Goal: Transaction & Acquisition: Purchase product/service

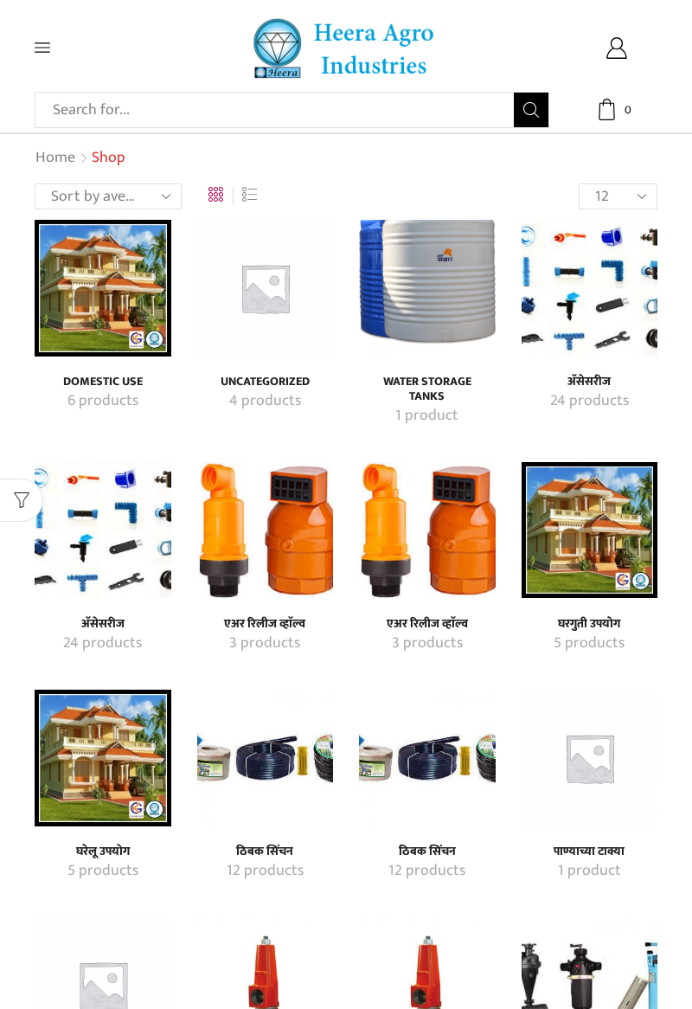
click at [75, 305] on img "Visit product category Domestic Use" at bounding box center [103, 288] width 137 height 137
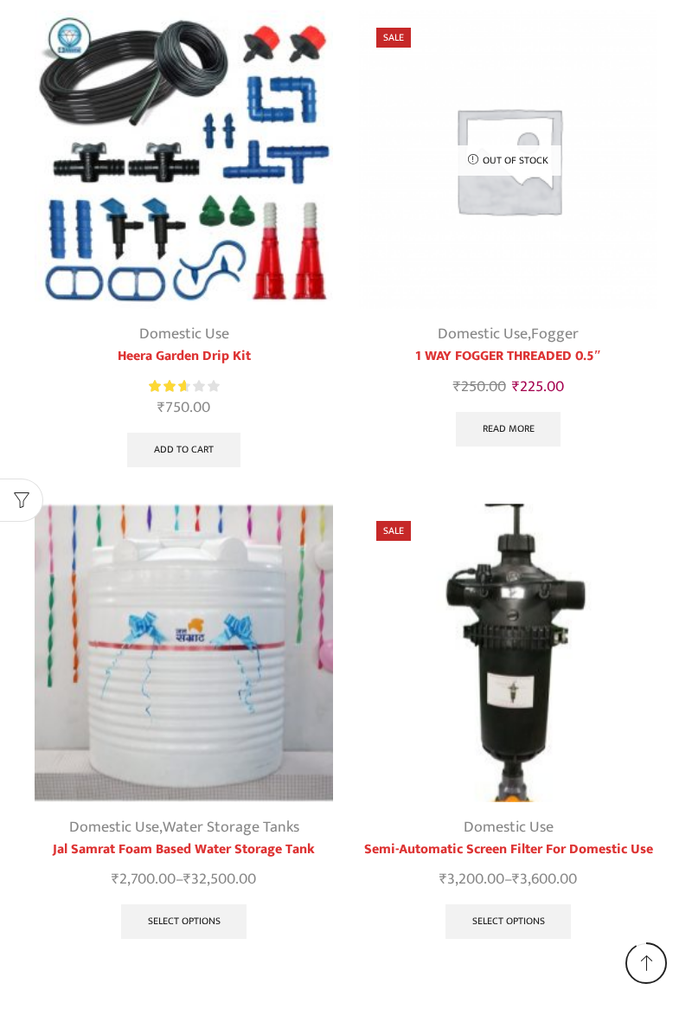
scroll to position [777, 0]
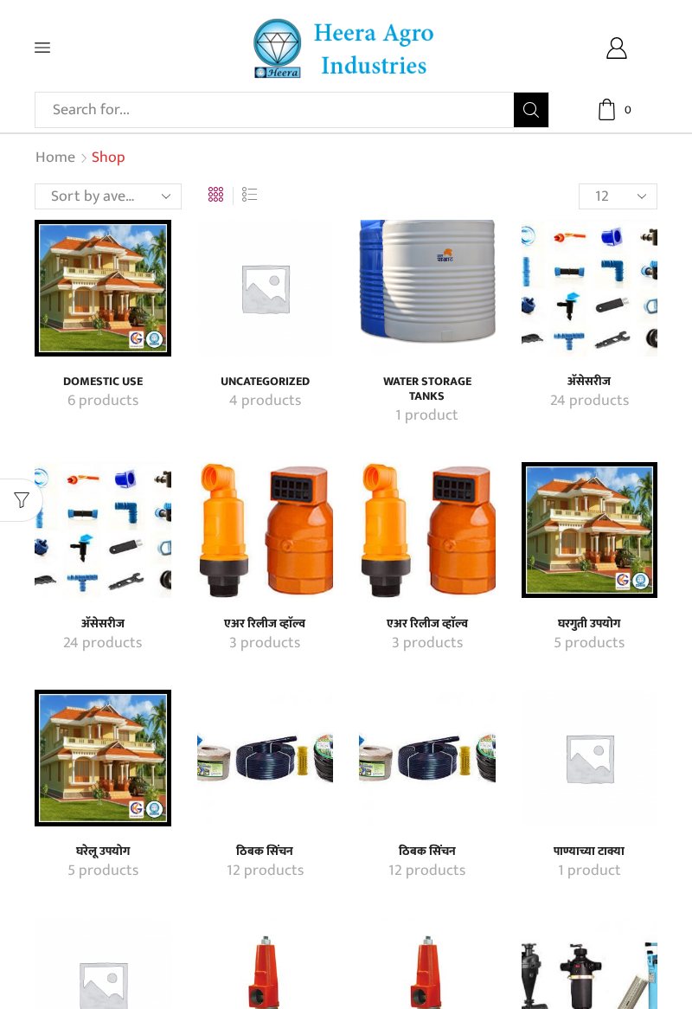
click at [434, 305] on img "Visit product category Water Storage Tanks" at bounding box center [427, 288] width 137 height 137
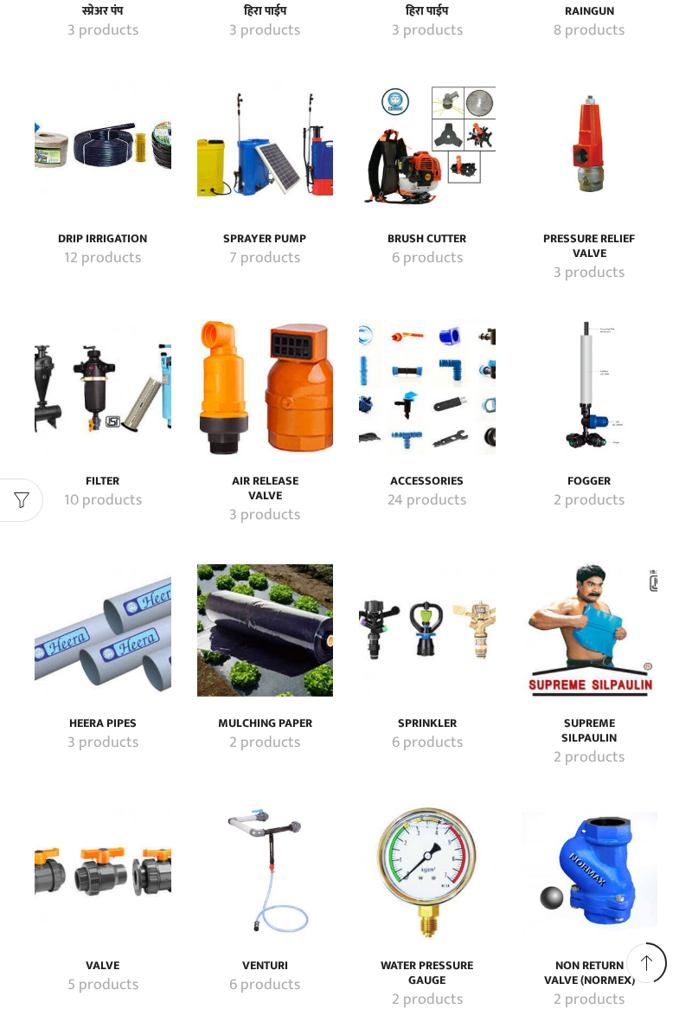
scroll to position [2436, 0]
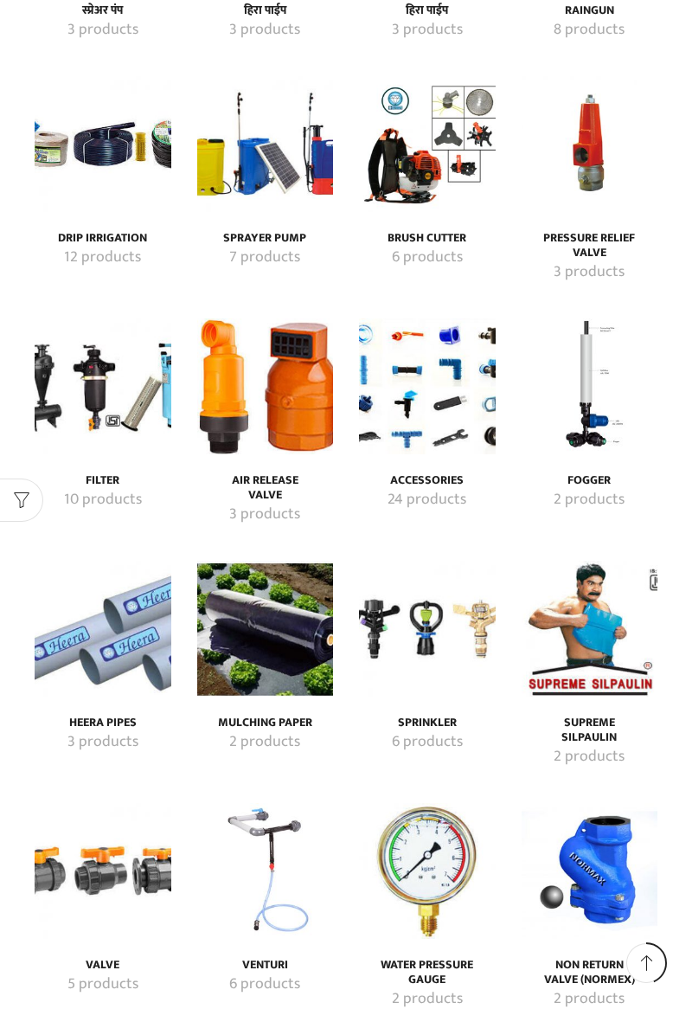
click at [268, 634] on img "Visit product category Mulching Paper" at bounding box center [265, 629] width 137 height 137
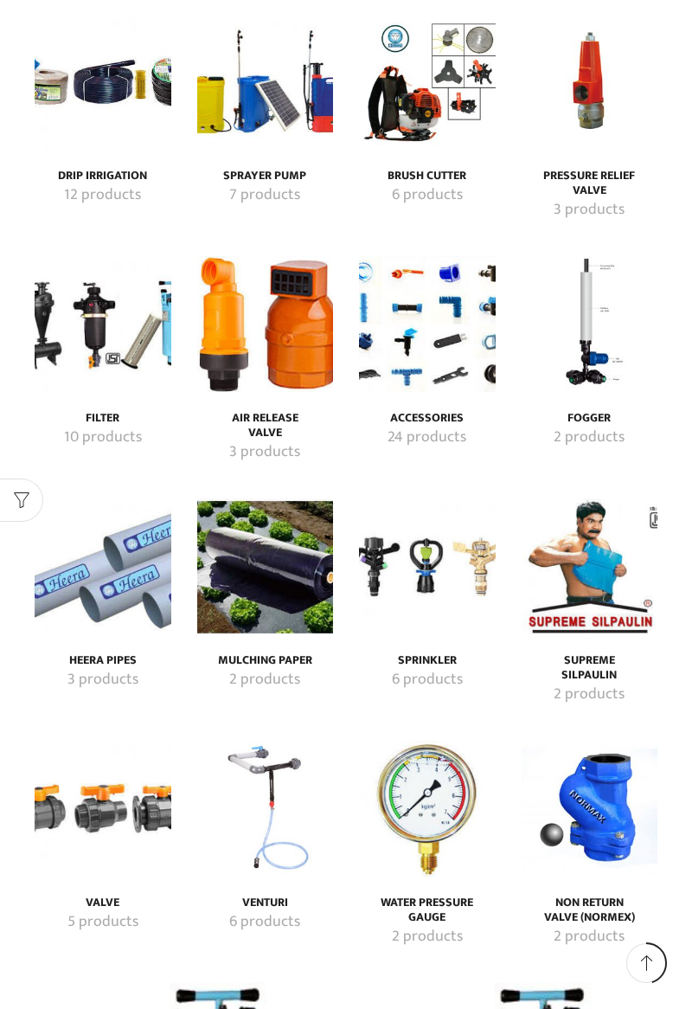
scroll to position [2519, 0]
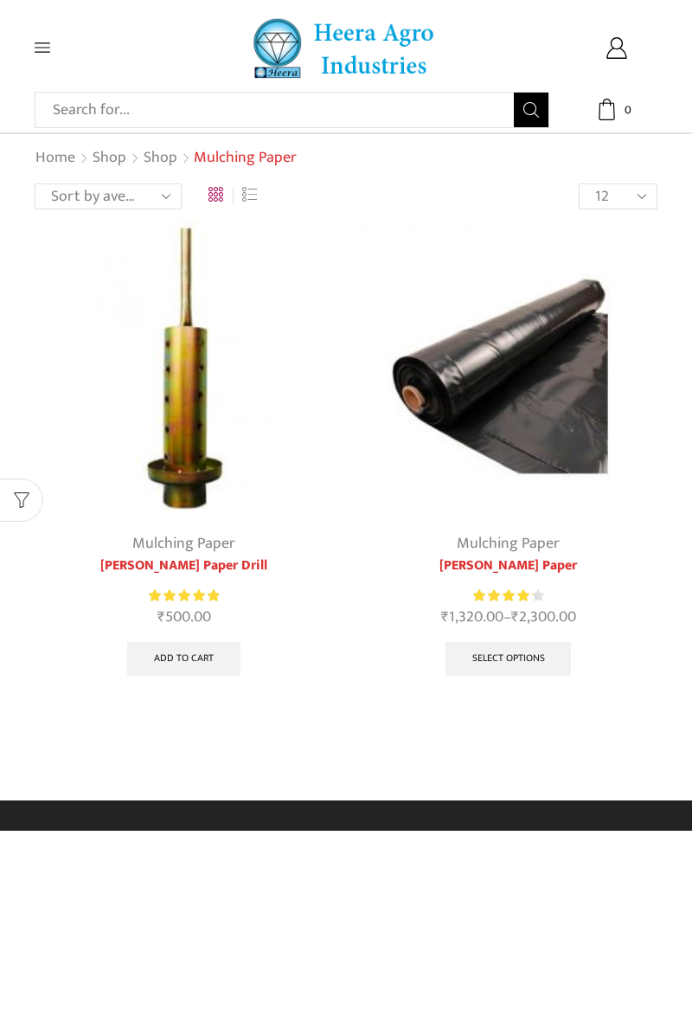
click at [512, 663] on link "Select options" at bounding box center [509, 659] width 126 height 35
